Goal: Transaction & Acquisition: Purchase product/service

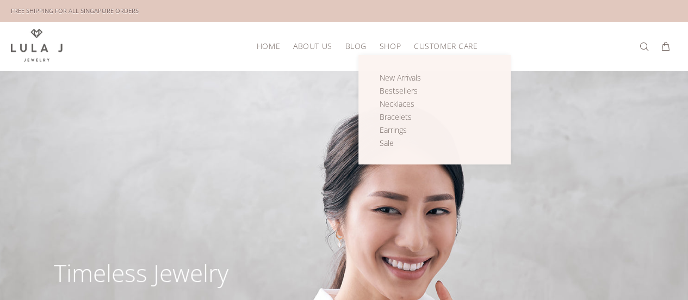
click at [384, 52] on link "Shop" at bounding box center [390, 46] width 34 height 17
click at [391, 77] on span "New Arrivals" at bounding box center [400, 77] width 41 height 10
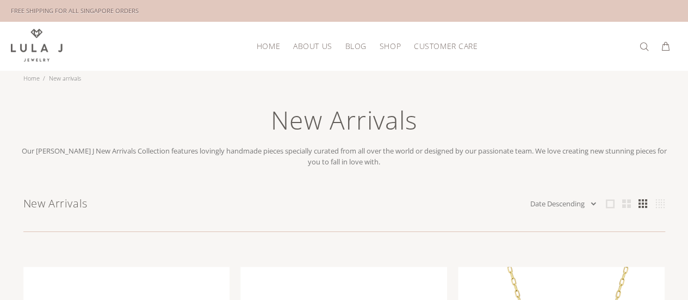
click at [274, 46] on span "HOME" at bounding box center [268, 46] width 23 height 8
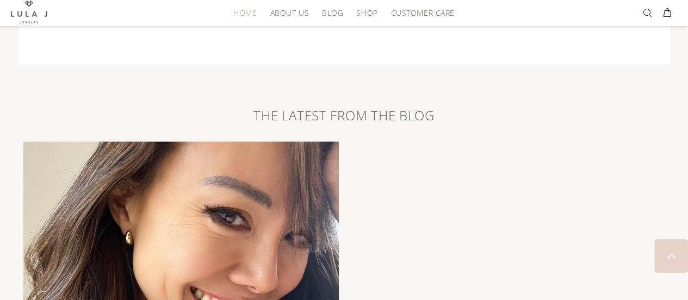
scroll to position [2214, 0]
